Goal: Transaction & Acquisition: Book appointment/travel/reservation

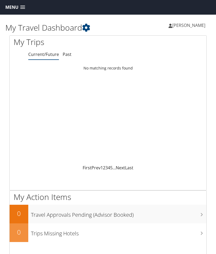
click at [46, 54] on link "Current/Future" at bounding box center [43, 54] width 31 height 6
click at [20, 6] on link "Menu" at bounding box center [15, 7] width 25 height 9
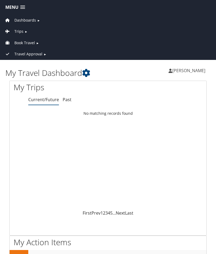
click at [28, 31] on link "Trips ►" at bounding box center [107, 29] width 213 height 11
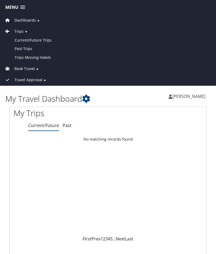
click at [47, 39] on link "Current/Future Trips" at bounding box center [107, 40] width 213 height 9
click at [38, 67] on span "►" at bounding box center [37, 69] width 3 height 4
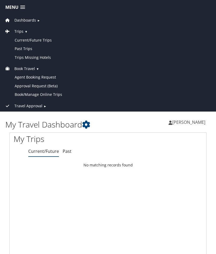
click at [58, 94] on link "Book/Manage Online Trips" at bounding box center [107, 94] width 213 height 9
click at [61, 90] on link "Book/Manage Online Trips" at bounding box center [107, 94] width 213 height 9
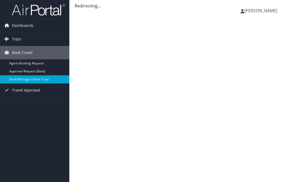
click at [45, 81] on link "Book/Manage Online Trips" at bounding box center [34, 79] width 69 height 8
